Goal: Information Seeking & Learning: Learn about a topic

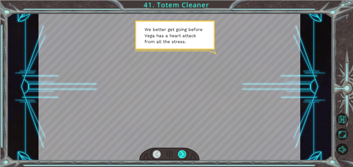
click at [181, 156] on div at bounding box center [182, 155] width 8 height 8
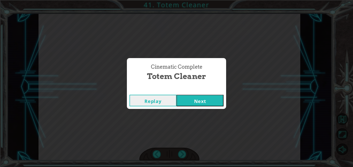
click at [197, 100] on button "Next" at bounding box center [200, 101] width 47 height 12
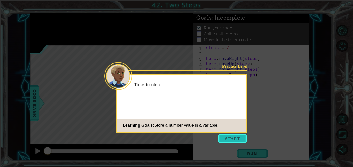
click at [238, 141] on button "Start" at bounding box center [232, 139] width 29 height 8
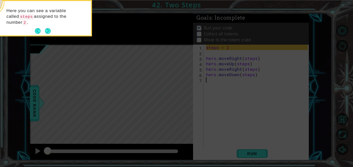
click at [51, 28] on button "Next" at bounding box center [48, 31] width 6 height 6
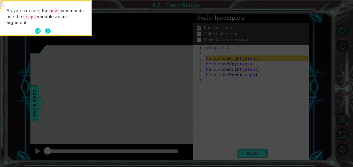
click at [50, 29] on button "Next" at bounding box center [48, 31] width 6 height 6
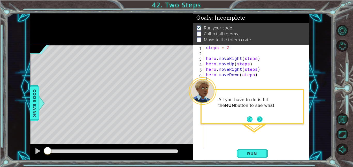
click at [260, 121] on button "Next" at bounding box center [260, 119] width 6 height 6
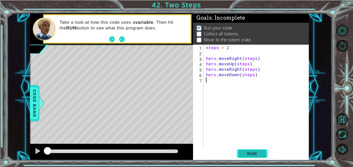
click at [256, 157] on button "Run" at bounding box center [252, 154] width 31 height 12
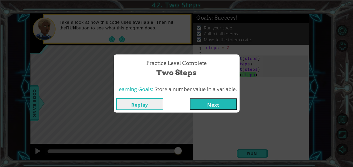
click at [214, 106] on button "Next" at bounding box center [213, 105] width 47 height 12
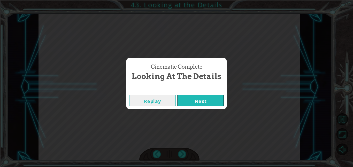
click at [208, 100] on button "Next" at bounding box center [200, 101] width 47 height 12
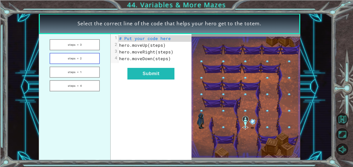
click at [87, 63] on button "steps = 2" at bounding box center [75, 58] width 50 height 11
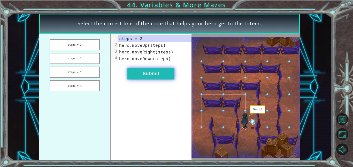
click at [166, 77] on button "Submit" at bounding box center [151, 74] width 47 height 12
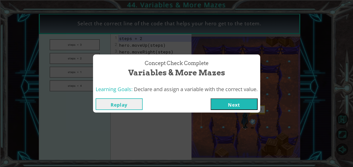
click at [235, 107] on button "Next" at bounding box center [234, 105] width 47 height 12
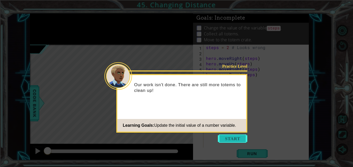
click at [229, 137] on button "Start" at bounding box center [232, 139] width 29 height 8
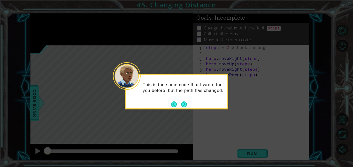
click at [185, 107] on button "Next" at bounding box center [184, 104] width 6 height 6
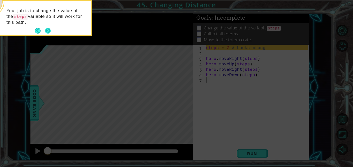
click at [46, 29] on button "Next" at bounding box center [48, 31] width 6 height 6
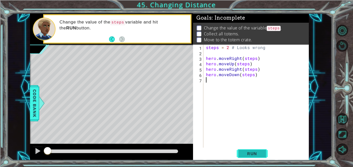
click at [240, 150] on button "Run" at bounding box center [252, 154] width 31 height 12
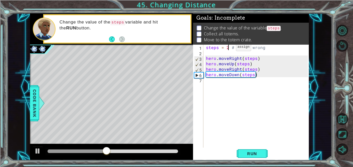
click at [227, 48] on div "steps = 2 # Looks wrong hero . moveRight ( steps ) hero . moveUp ( steps ) hero…" at bounding box center [258, 102] width 106 height 114
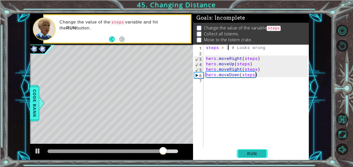
type textarea "steps = 3 # Looks wrong"
click at [253, 156] on span "Run" at bounding box center [252, 153] width 20 height 5
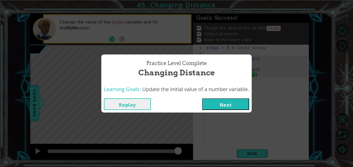
click at [238, 99] on button "Next" at bounding box center [225, 105] width 47 height 12
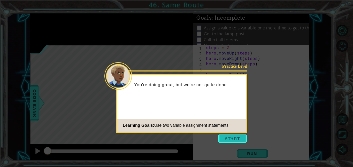
click at [233, 136] on button "Start" at bounding box center [232, 139] width 29 height 8
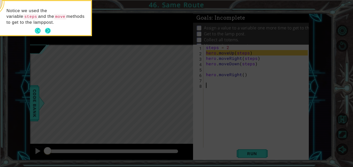
click at [48, 30] on button "Next" at bounding box center [48, 31] width 6 height 6
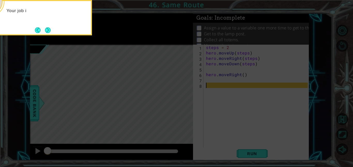
click at [118, 46] on icon at bounding box center [176, 25] width 353 height 285
click at [45, 30] on button "Next" at bounding box center [48, 30] width 6 height 6
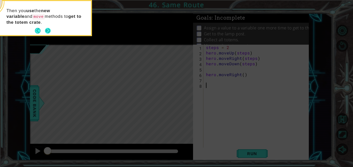
click at [51, 30] on button "Next" at bounding box center [48, 31] width 6 height 6
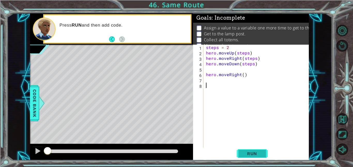
click at [255, 157] on button "Run" at bounding box center [252, 154] width 31 height 12
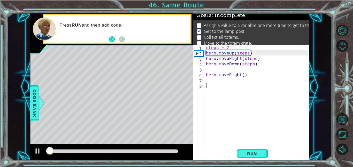
scroll to position [3, 0]
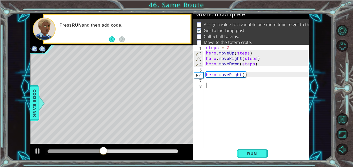
click at [217, 81] on div "steps = 2 hero . moveUp ( steps ) hero . moveRight ( steps ) hero . moveDown ( …" at bounding box center [258, 102] width 106 height 114
type textarea "hero.moveUp()"
click at [217, 86] on div "steps = 2 hero . moveUp ( steps ) hero . moveRight ( steps ) hero . moveDown ( …" at bounding box center [258, 102] width 106 height 114
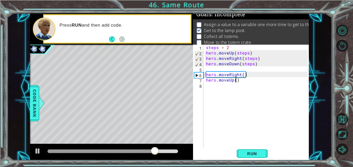
click at [236, 81] on div "steps = 2 hero . moveUp ( steps ) hero . moveRight ( steps ) hero . moveDown ( …" at bounding box center [258, 102] width 106 height 114
type textarea "hero.moveUp(3)"
click at [247, 97] on div "steps = 2 hero . moveUp ( steps ) hero . moveRight ( steps ) hero . moveDown ( …" at bounding box center [258, 102] width 106 height 114
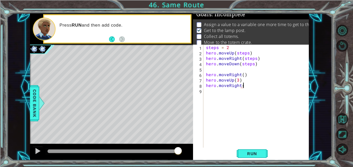
scroll to position [0, 2]
type textarea "hero.moveRight(3)"
click at [216, 89] on div "steps = 2 hero . moveUp ( steps ) hero . moveRight ( steps ) hero . moveDown ( …" at bounding box center [258, 102] width 106 height 114
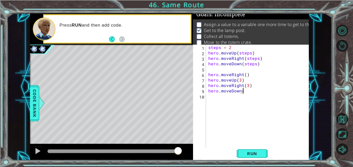
scroll to position [0, 2]
click at [253, 151] on button "Run" at bounding box center [252, 154] width 31 height 12
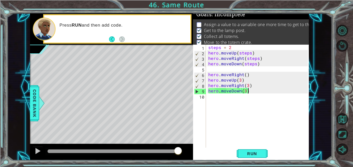
click at [252, 76] on div "steps = 2 hero . moveUp ( steps ) hero . moveRight ( steps ) hero . moveDown ( …" at bounding box center [258, 102] width 103 height 114
type textarea "hero.moveRight()"
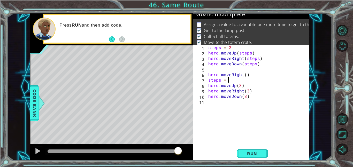
scroll to position [0, 1]
click at [245, 98] on div "steps = 2 hero . moveUp ( steps ) hero . moveRight ( steps ) hero . moveDown ( …" at bounding box center [258, 102] width 103 height 114
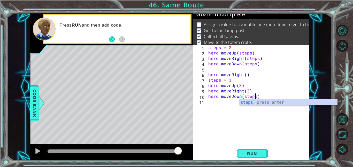
scroll to position [0, 3]
click at [248, 93] on div "steps = 2 hero . moveUp ( steps ) hero . moveRight ( steps ) hero . moveDown ( …" at bounding box center [258, 102] width 103 height 114
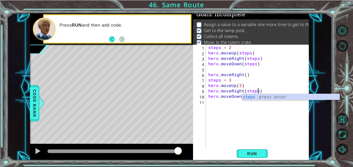
click at [241, 87] on div "steps = 2 hero . moveUp ( steps ) hero . moveRight ( steps ) hero . moveDown ( …" at bounding box center [258, 102] width 103 height 114
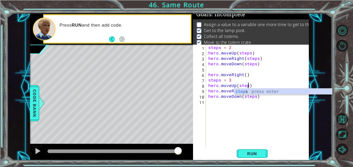
scroll to position [0, 2]
type textarea "hero.moveUp(steps)"
click at [259, 152] on span "Run" at bounding box center [252, 153] width 20 height 5
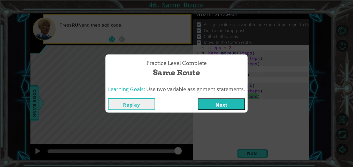
click at [231, 104] on button "Next" at bounding box center [221, 105] width 47 height 12
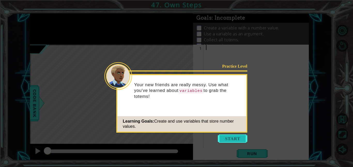
click at [235, 138] on button "Start" at bounding box center [232, 139] width 29 height 8
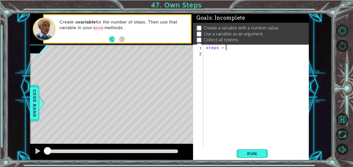
type textarea "steps = 3"
click at [225, 54] on div "steps = 3" at bounding box center [258, 102] width 106 height 114
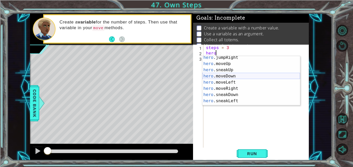
scroll to position [17, 0]
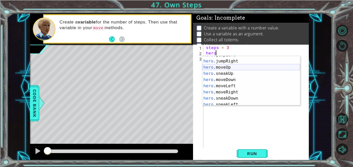
click at [229, 69] on div "hero .jumpLeft press enter hero .jumpRight press enter hero .moveUp press enter…" at bounding box center [252, 83] width 98 height 62
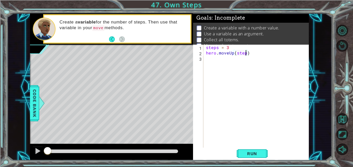
scroll to position [0, 2]
type textarea "hero.moveUp(steps)"
click at [223, 59] on div "steps = 3 hero . moveUp ( steps )" at bounding box center [258, 102] width 106 height 114
type textarea "hero.moveRight(steps)"
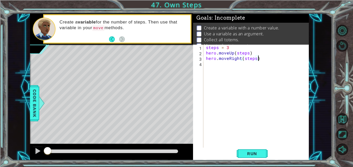
scroll to position [0, 0]
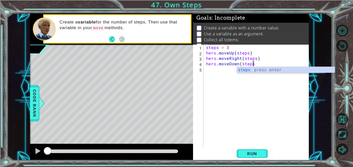
type textarea "hero.moveDown(steps)"
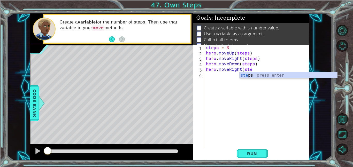
scroll to position [0, 3]
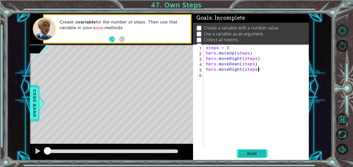
type textarea "hero.moveRight(steps)"
click at [262, 156] on span "Run" at bounding box center [252, 153] width 20 height 5
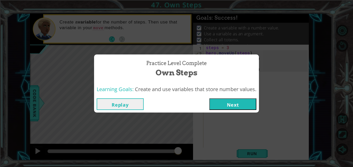
click at [247, 102] on button "Next" at bounding box center [233, 105] width 47 height 12
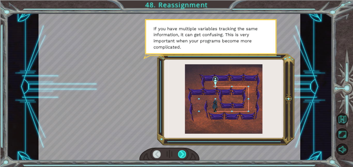
click at [183, 155] on div at bounding box center [182, 155] width 8 height 8
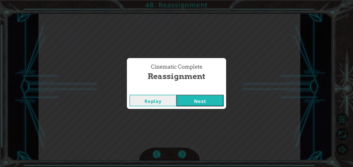
click at [209, 97] on button "Next" at bounding box center [200, 101] width 47 height 12
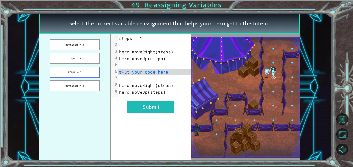
click at [94, 74] on button "steps = 3" at bounding box center [75, 72] width 50 height 11
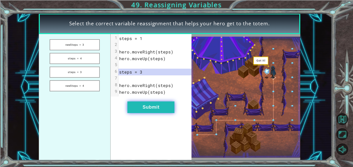
click at [147, 104] on button "Submit" at bounding box center [151, 108] width 47 height 12
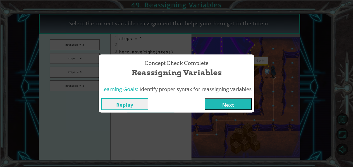
click at [222, 102] on button "Next" at bounding box center [228, 105] width 47 height 12
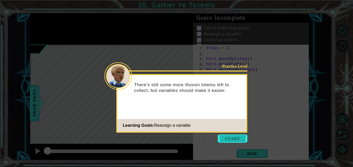
click at [240, 136] on button "Start" at bounding box center [232, 139] width 29 height 8
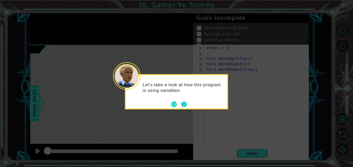
click at [184, 102] on button "Next" at bounding box center [184, 104] width 6 height 6
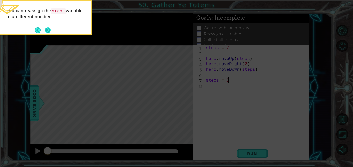
click at [48, 30] on button "Next" at bounding box center [48, 30] width 6 height 6
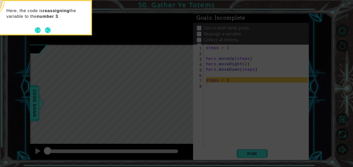
click at [48, 30] on button "Next" at bounding box center [48, 30] width 6 height 6
click at [49, 30] on button "Next" at bounding box center [48, 30] width 6 height 6
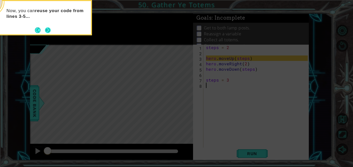
click at [48, 29] on button "Next" at bounding box center [48, 30] width 6 height 6
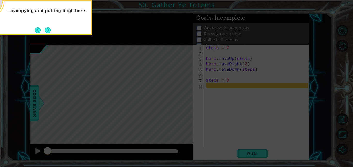
click at [48, 29] on button "Next" at bounding box center [48, 30] width 6 height 6
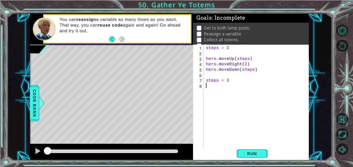
click at [246, 65] on div "steps = 2 hero . moveUp ( steps ) hero . moveRight ( 2 ) hero . moveDown ( step…" at bounding box center [258, 102] width 106 height 114
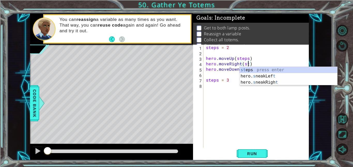
scroll to position [0, 3]
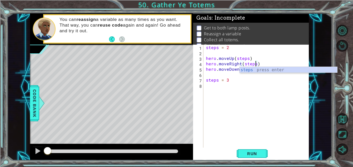
type textarea "hero.moveRight(steps)"
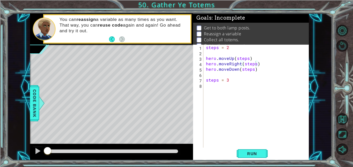
click at [159, 83] on div "Level Map" at bounding box center [149, 121] width 239 height 152
click at [210, 88] on div "steps = 2 hero . moveUp ( steps ) hero . moveRight ( steps ) hero . moveDown ( …" at bounding box center [258, 102] width 106 height 114
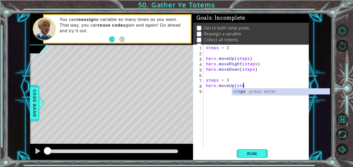
scroll to position [0, 2]
type textarea "hero.moveUp(steps)"
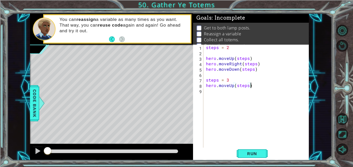
click at [215, 94] on div "steps = 2 hero . moveUp ( steps ) hero . moveRight ( steps ) hero . moveDown ( …" at bounding box center [258, 102] width 106 height 114
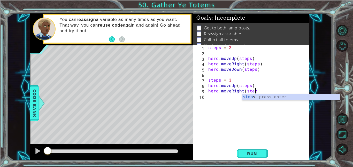
scroll to position [0, 3]
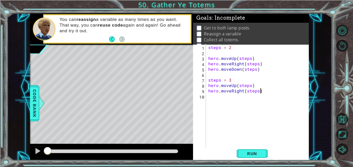
type textarea "hero.moveRight(steps)"
click at [215, 98] on div "steps = 2 hero . moveUp ( steps ) hero . moveRight ( steps ) hero . moveDown ( …" at bounding box center [258, 102] width 103 height 114
type textarea "d"
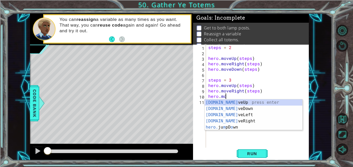
scroll to position [0, 1]
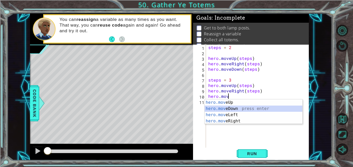
click at [226, 109] on div "hero.mov eUp press enter hero.mov eDown press enter hero.mov eLeft press enter …" at bounding box center [254, 118] width 98 height 37
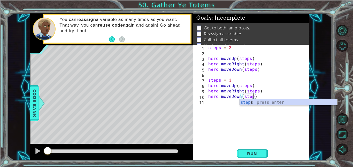
type textarea "hero.moveDown(steps)"
click at [215, 105] on div "steps = 2 hero . moveUp ( steps ) hero . moveRight ( steps ) hero . moveDown ( …" at bounding box center [258, 102] width 103 height 114
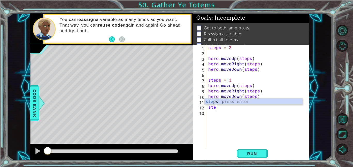
scroll to position [0, 0]
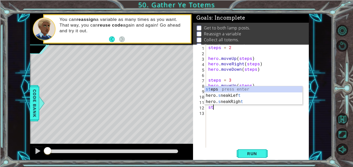
type textarea "s"
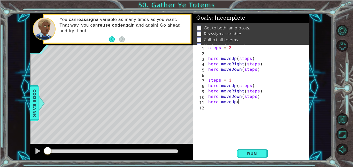
scroll to position [0, 2]
type textarea "hero.moveUp(4)"
click at [213, 107] on div "steps = 2 hero . moveUp ( steps ) hero . moveRight ( steps ) hero . moveDown ( …" at bounding box center [258, 102] width 103 height 114
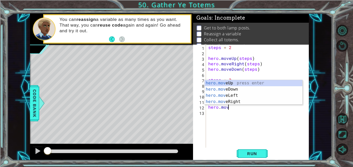
scroll to position [0, 1]
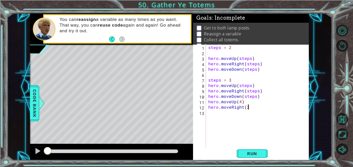
type textarea "hero.moveRight(2)"
click at [224, 118] on div "steps = 2 hero . moveUp ( steps ) hero . moveRight ( steps ) hero . moveDown ( …" at bounding box center [258, 102] width 103 height 114
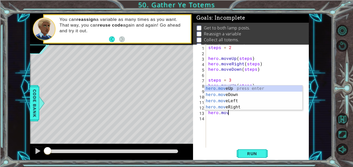
scroll to position [0, 1]
click at [242, 95] on div "hero.move Up press enter hero.move Down press enter hero.move Left press enter …" at bounding box center [254, 104] width 98 height 37
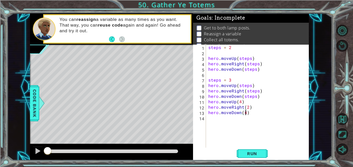
scroll to position [0, 2]
click at [261, 154] on span "Run" at bounding box center [252, 153] width 20 height 5
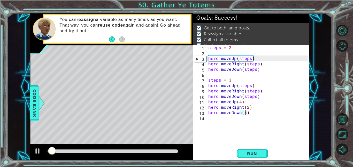
scroll to position [7, 0]
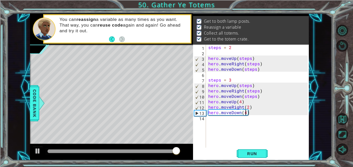
click at [258, 91] on div "steps = 2 hero . moveUp ( steps ) hero . moveRight ( steps ) hero . moveDown ( …" at bounding box center [258, 102] width 103 height 114
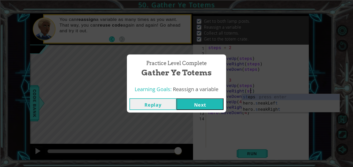
type textarea "hero.moveRight(s)"
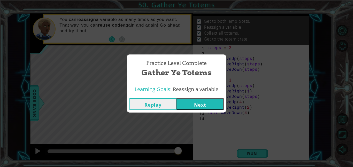
click at [249, 90] on div "Practice Level Complete Gather Ye Totems Learning Goals: Reassign a variable Re…" at bounding box center [176, 83] width 353 height 167
click at [167, 104] on button "Replay" at bounding box center [153, 105] width 47 height 12
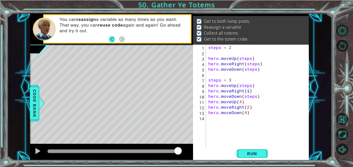
scroll to position [0, 2]
click at [248, 92] on div "steps = 2 hero . moveUp ( steps ) hero . moveRight ( steps ) hero . moveDown ( …" at bounding box center [258, 102] width 103 height 114
type textarea "hero.moveRight(2)"
click at [257, 151] on span "Run" at bounding box center [252, 153] width 20 height 5
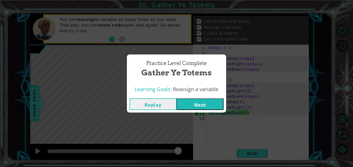
click at [202, 106] on button "Next" at bounding box center [200, 105] width 47 height 12
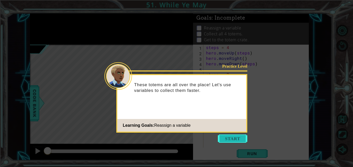
click at [240, 141] on button "Start" at bounding box center [232, 139] width 29 height 8
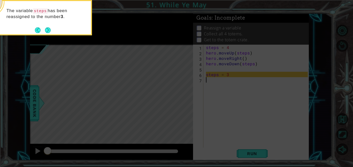
click at [55, 31] on div "The variable steps has been reassigned to the number 3 ." at bounding box center [40, 17] width 103 height 35
click at [58, 32] on div "The variable steps has been reassigned to the number 3 ." at bounding box center [40, 17] width 103 height 35
click at [50, 30] on button "Next" at bounding box center [48, 30] width 6 height 6
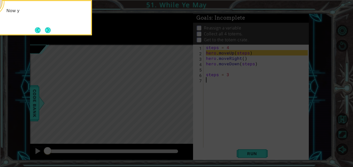
click at [50, 30] on button "Next" at bounding box center [48, 30] width 6 height 6
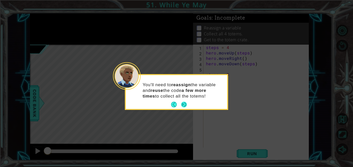
click at [182, 105] on button "Next" at bounding box center [184, 105] width 6 height 6
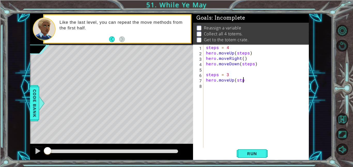
scroll to position [0, 2]
drag, startPoint x: 243, startPoint y: 80, endPoint x: 207, endPoint y: 82, distance: 36.0
click at [207, 82] on div "steps = 4 hero . moveUp ( steps ) hero . moveRight ( ) hero . moveDown ( steps …" at bounding box center [258, 102] width 106 height 114
type textarea "h"
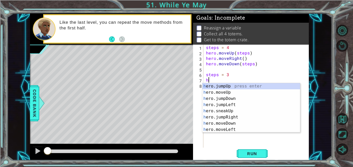
scroll to position [0, 0]
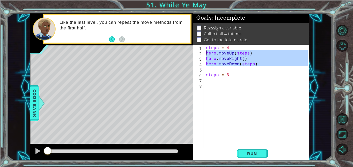
drag, startPoint x: 257, startPoint y: 67, endPoint x: 202, endPoint y: 53, distance: 56.6
click at [202, 53] on div "1 2 3 4 5 6 7 8 steps = 4 hero . moveUp ( steps ) hero . moveRight ( ) hero . m…" at bounding box center [250, 96] width 115 height 103
type textarea "hero.moveUp(steps) hero.moveRight()"
click at [213, 82] on div "steps = 4 hero . moveUp ( steps ) hero . moveRight ( ) hero . moveDown ( steps …" at bounding box center [258, 102] width 106 height 114
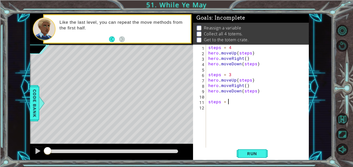
type textarea "steps = 2"
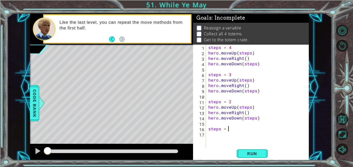
scroll to position [0, 1]
type textarea "steps = 1"
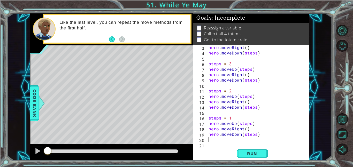
scroll to position [11, 0]
click at [256, 150] on button "Run" at bounding box center [252, 154] width 31 height 12
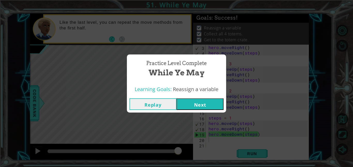
click at [205, 105] on button "Next" at bounding box center [200, 105] width 47 height 12
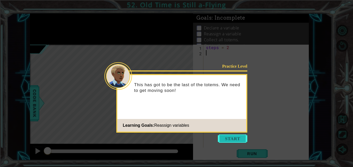
click at [233, 137] on button "Start" at bounding box center [232, 139] width 29 height 8
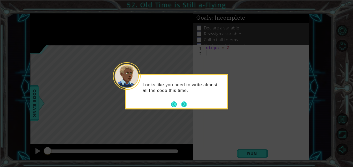
click at [184, 106] on button "Next" at bounding box center [184, 104] width 8 height 8
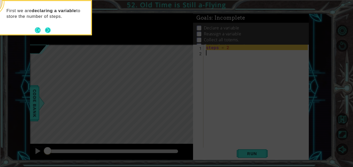
click at [48, 28] on button "Next" at bounding box center [48, 30] width 6 height 6
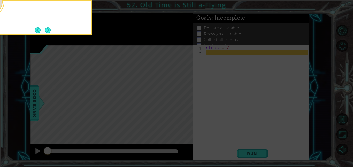
click at [48, 28] on button "Next" at bounding box center [48, 30] width 6 height 6
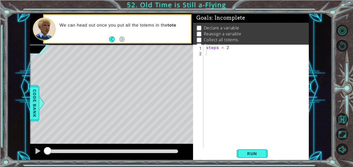
click at [238, 58] on div "steps = 2" at bounding box center [258, 102] width 106 height 114
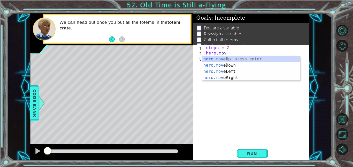
scroll to position [0, 1]
click at [250, 77] on div "hero.move Up press enter hero.move Down press enter hero.move Left press enter …" at bounding box center [252, 74] width 98 height 37
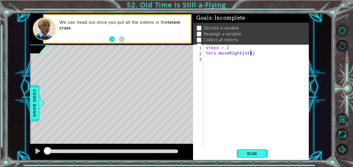
type textarea "hero.moveRight(steps)"
click at [231, 63] on div "steps = 2 hero . moveRight ( steps )" at bounding box center [258, 102] width 106 height 114
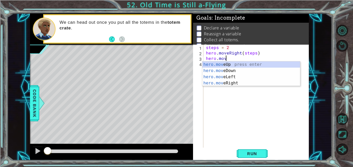
scroll to position [0, 1]
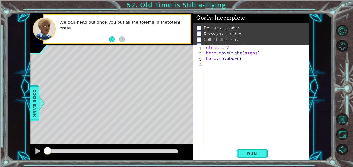
type textarea "hero.moveDown()"
click at [235, 66] on div "steps = 2 hero . moveRight ( steps ) hero . moveDown ( )" at bounding box center [258, 102] width 106 height 114
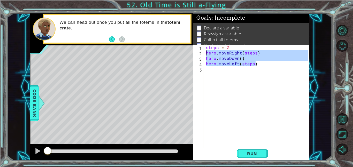
drag, startPoint x: 261, startPoint y: 66, endPoint x: 204, endPoint y: 53, distance: 58.7
click at [204, 53] on div "hero.moveLeft(steps) 1 2 3 4 5 steps = 2 hero . moveRight ( steps ) hero . move…" at bounding box center [250, 96] width 115 height 103
type textarea "hero.moveRight(steps) hero.moveDown()"
click at [213, 70] on div "steps = 2 hero . moveRight ( steps ) hero . moveDown ( ) hero . moveLeft ( step…" at bounding box center [258, 102] width 106 height 114
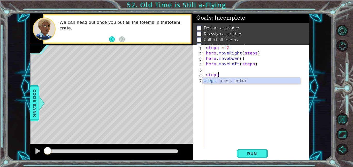
scroll to position [0, 1]
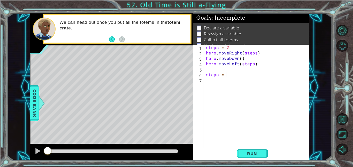
type textarea "steps = 4"
paste textarea "hero.moveLeft(steps)"
type textarea "hero.moveLeft(steps)"
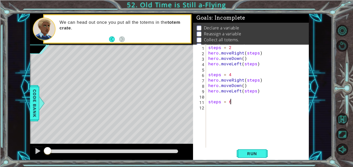
scroll to position [0, 1]
type textarea "steps = 6"
paste textarea "hero.moveLeft(steps)"
type textarea "hero.moveLeft(steps)"
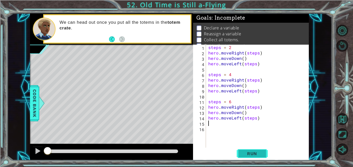
click at [247, 154] on span "Run" at bounding box center [252, 153] width 20 height 5
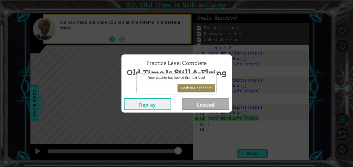
click at [204, 86] on button "Back to Dashboard" at bounding box center [197, 88] width 38 height 9
click at [194, 89] on button "Back to Dashboard" at bounding box center [197, 88] width 38 height 9
click at [189, 89] on button "Back to Dashboard" at bounding box center [197, 88] width 38 height 9
click at [193, 87] on button "Back to Dashboard" at bounding box center [197, 88] width 38 height 9
click at [189, 87] on button "Back to Dashboard" at bounding box center [197, 88] width 38 height 9
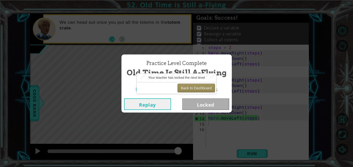
click at [189, 87] on button "Back to Dashboard" at bounding box center [197, 88] width 38 height 9
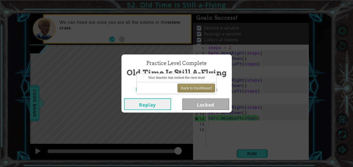
click at [189, 87] on button "Back to Dashboard" at bounding box center [197, 88] width 38 height 9
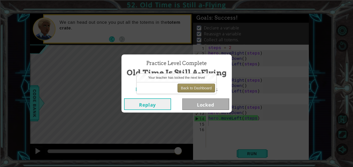
click at [189, 87] on button "Back to Dashboard" at bounding box center [197, 88] width 38 height 9
